Goal: Find specific page/section: Find specific page/section

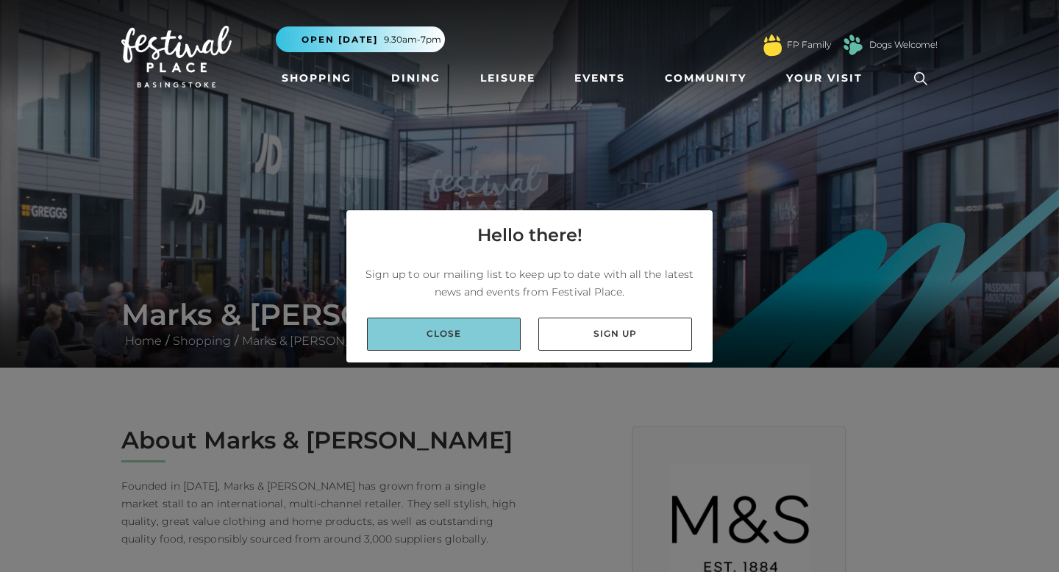
click at [426, 347] on link "Close" at bounding box center [444, 334] width 154 height 33
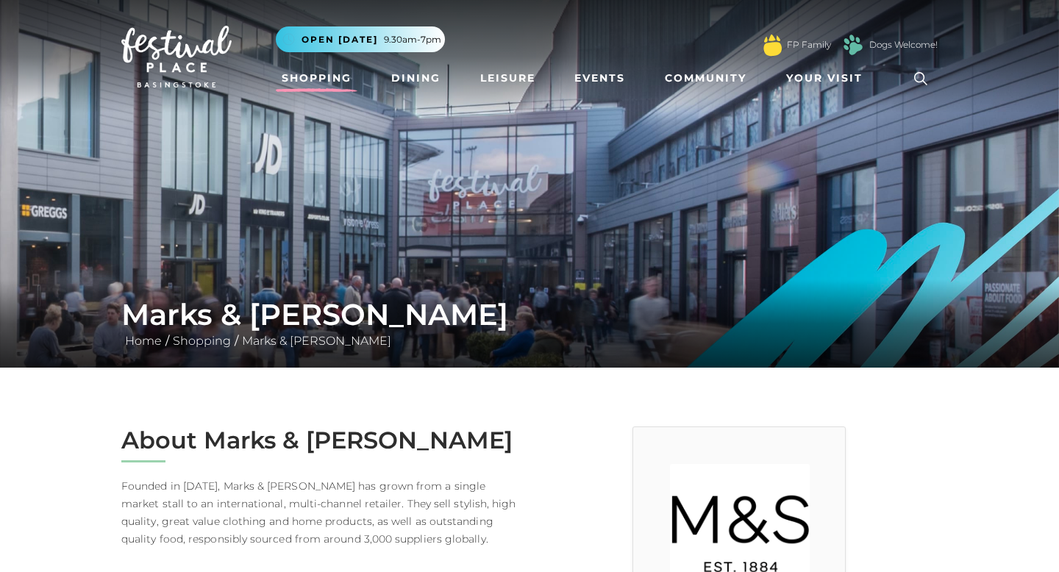
click at [337, 79] on link "Shopping" at bounding box center [317, 78] width 82 height 27
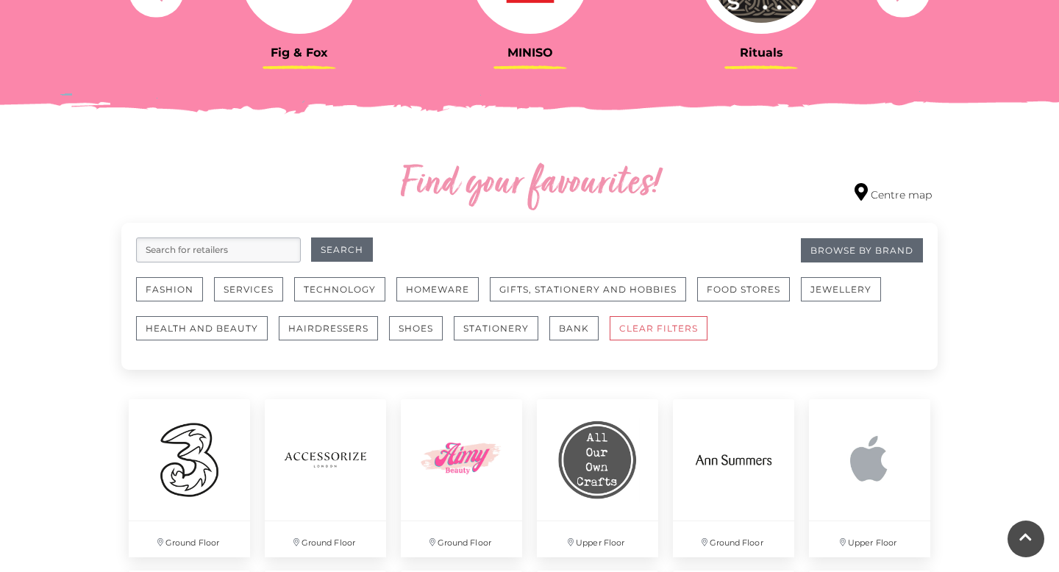
scroll to position [709, 0]
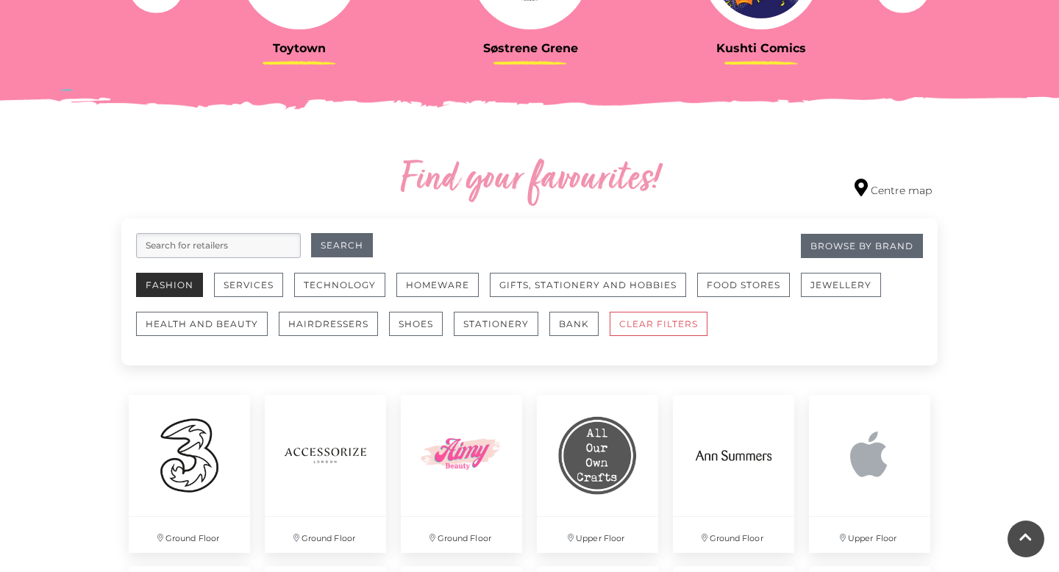
click at [168, 279] on button "Fashion" at bounding box center [169, 285] width 67 height 24
